Goal: Check status: Check status

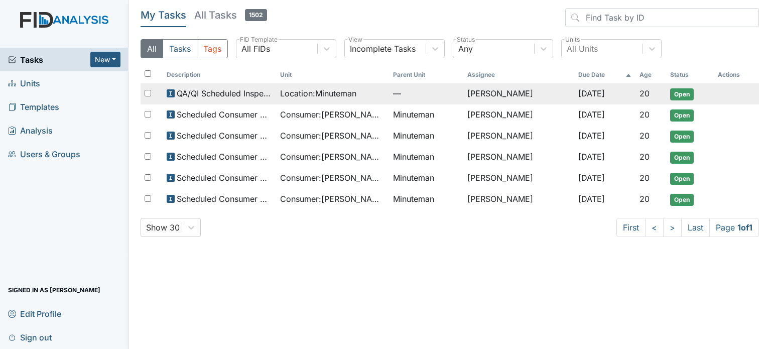
click at [335, 90] on span "Location : Minuteman" at bounding box center [318, 93] width 76 height 12
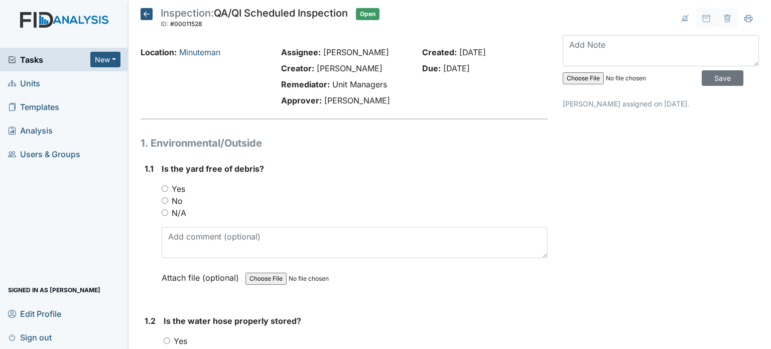
click at [144, 12] on icon at bounding box center [147, 14] width 12 height 12
